Goal: Find specific fact: Find specific fact

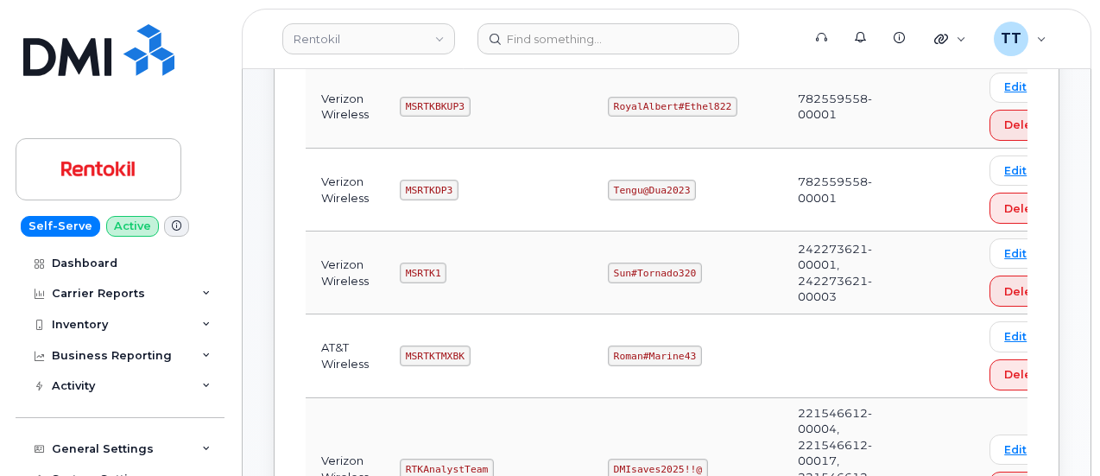
scroll to position [432, 0]
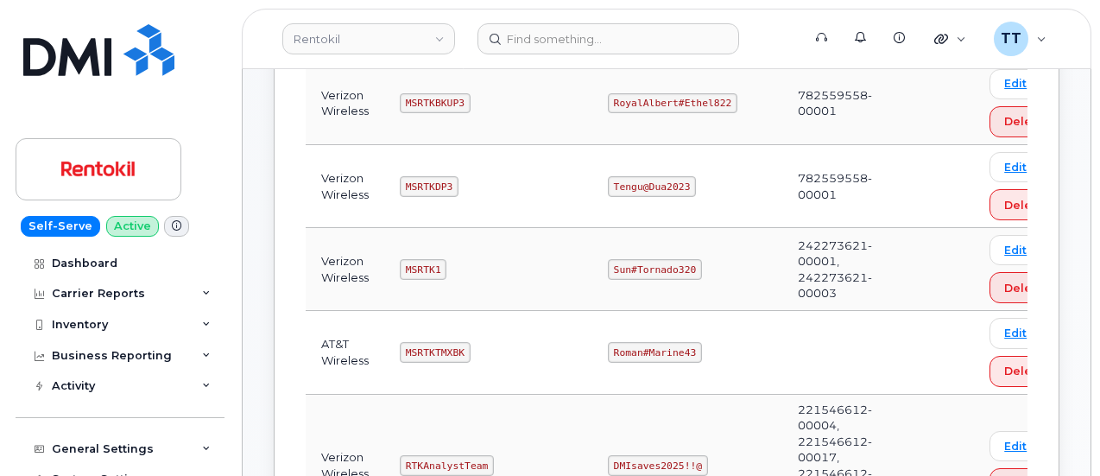
click at [411, 261] on code "MSRTK1" at bounding box center [423, 269] width 47 height 21
click at [411, 262] on code "MSRTK1" at bounding box center [423, 269] width 47 height 21
copy code "MSRTK1"
click at [630, 275] on td "Sun#Tornado320" at bounding box center [687, 269] width 190 height 83
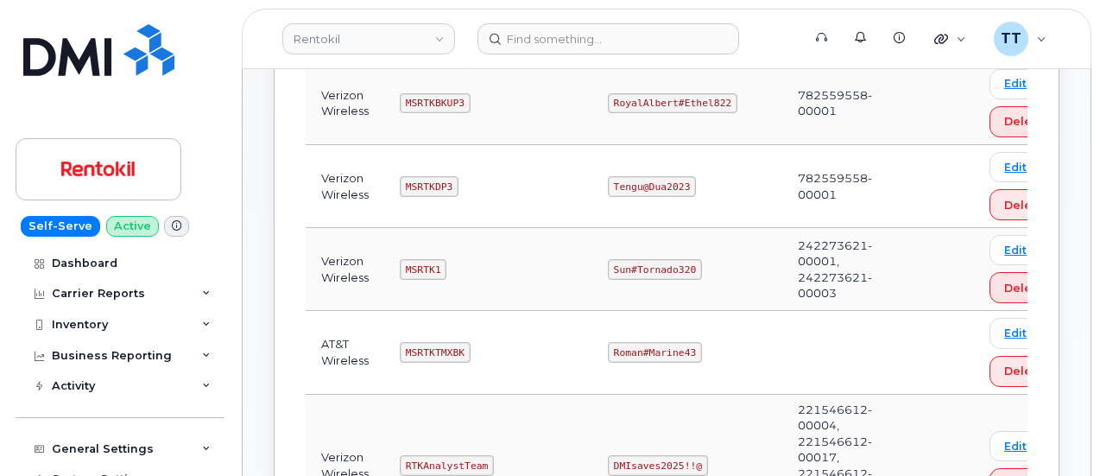
click at [630, 266] on code "Sun#Tornado320" at bounding box center [655, 269] width 94 height 21
copy code "Sun#Tornado320"
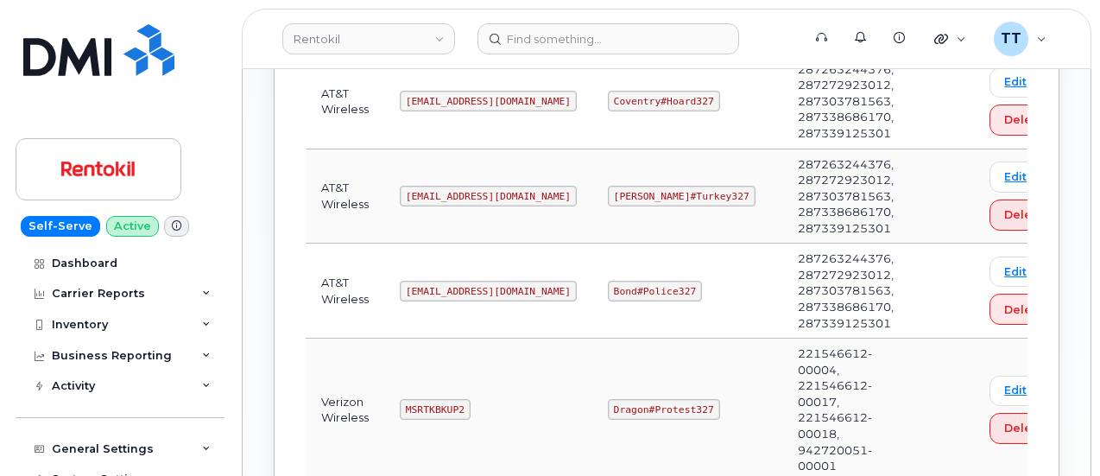
scroll to position [1295, 0]
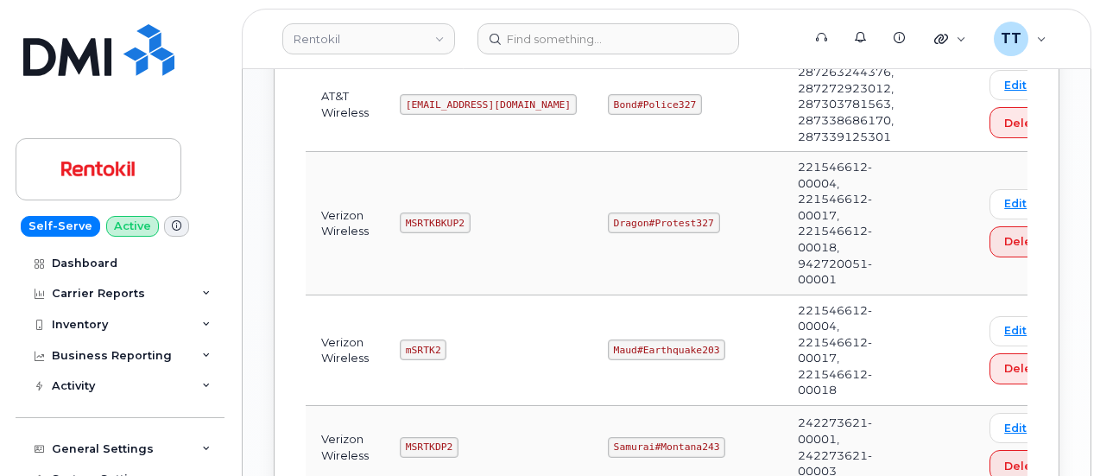
click at [405, 345] on code "mSRTK2" at bounding box center [423, 349] width 47 height 21
copy code "mSRTK2"
click at [620, 339] on code "Maud#Earthquake203" at bounding box center [666, 349] width 117 height 21
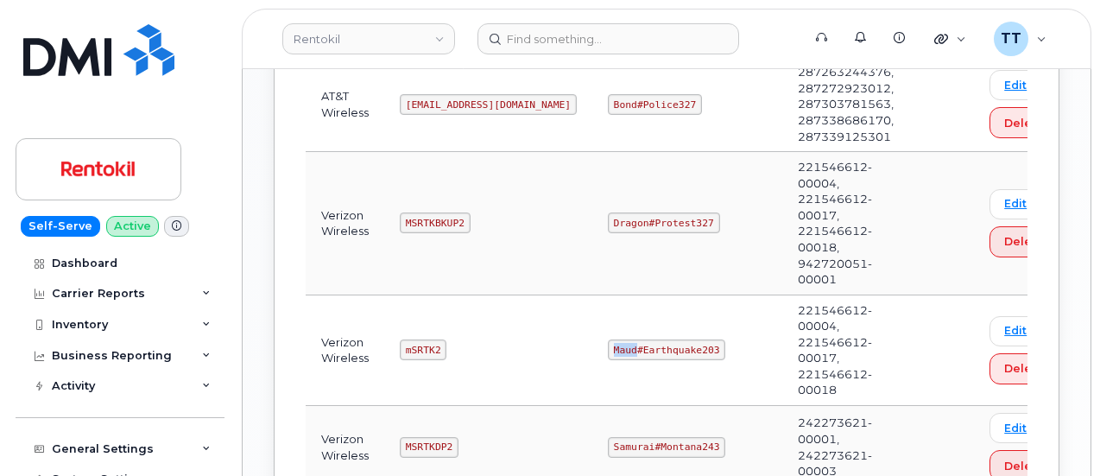
click at [620, 339] on code "Maud#Earthquake203" at bounding box center [666, 349] width 117 height 21
copy code "Maud#Earthquake203"
